Goal: Navigation & Orientation: Find specific page/section

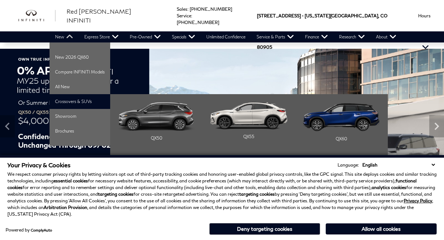
click at [76, 103] on li "Crossovers & SUVs QX50 QX55 QX60" at bounding box center [79, 101] width 61 height 15
click at [258, 112] on img "Main Navigation" at bounding box center [248, 115] width 77 height 27
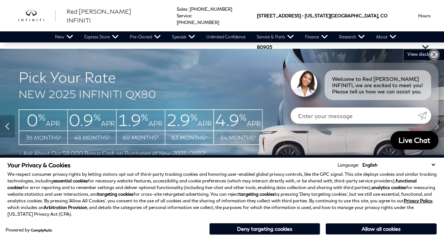
click at [433, 54] on link "✕" at bounding box center [433, 54] width 9 height 9
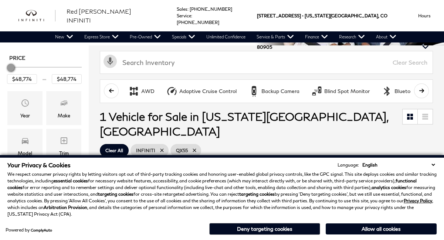
scroll to position [51, 0]
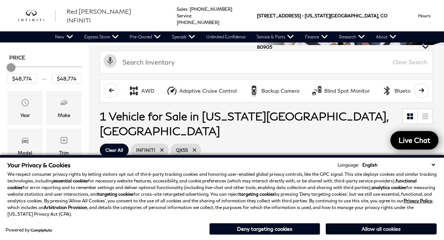
click at [392, 229] on button "Allow all cookies" at bounding box center [380, 228] width 111 height 11
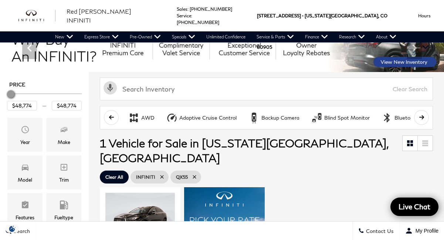
scroll to position [0, 0]
